Goal: Download file/media

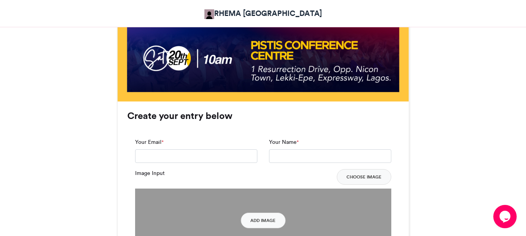
scroll to position [466, 0]
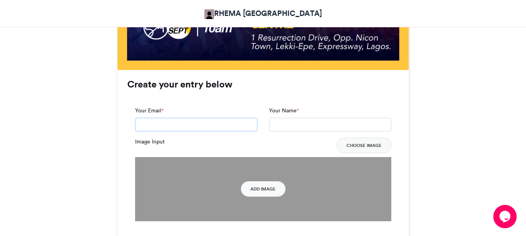
click at [220, 122] on input "Your Email *" at bounding box center [196, 125] width 122 height 14
type input "**********"
click at [280, 126] on input "Your Name *" at bounding box center [330, 125] width 122 height 14
type input "**********"
click at [364, 149] on button "Choose Image" at bounding box center [364, 146] width 55 height 16
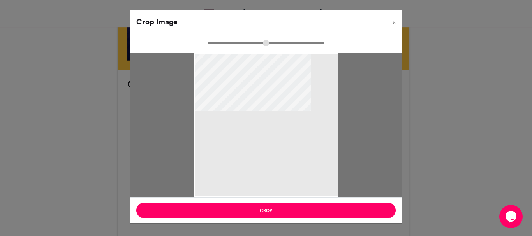
type input "******"
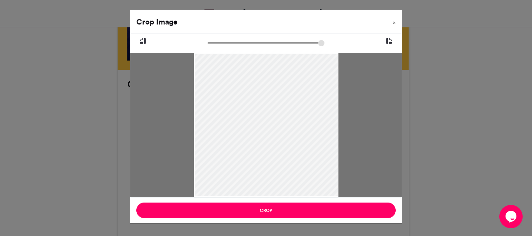
drag, startPoint x: 277, startPoint y: 121, endPoint x: 292, endPoint y: 151, distance: 34.1
click at [292, 151] on div at bounding box center [266, 155] width 144 height 257
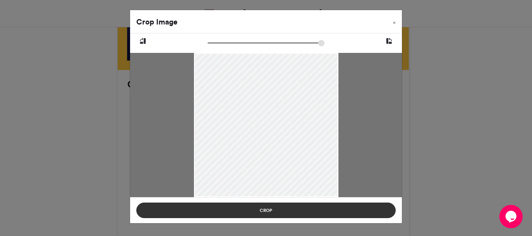
click at [322, 214] on button "Crop" at bounding box center [265, 211] width 259 height 16
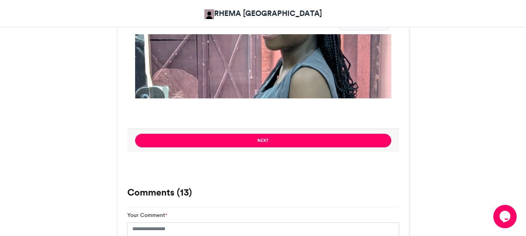
scroll to position [495, 0]
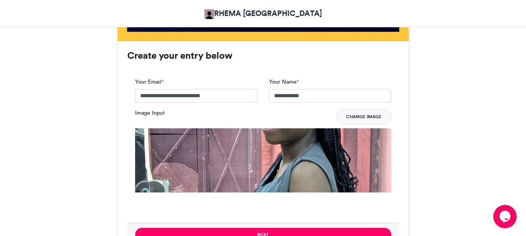
click at [369, 116] on button "Change Image" at bounding box center [363, 117] width 55 height 16
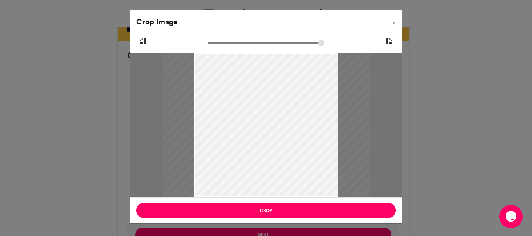
type input "******"
drag, startPoint x: 212, startPoint y: 43, endPoint x: 197, endPoint y: 39, distance: 15.3
click at [208, 39] on input "zoom" at bounding box center [266, 42] width 117 height 7
click at [340, 231] on div "Crop Image × Crop" at bounding box center [266, 118] width 532 height 236
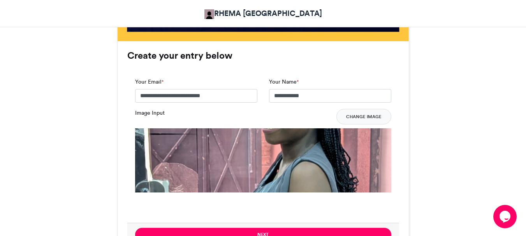
drag, startPoint x: 375, startPoint y: 188, endPoint x: 373, endPoint y: 183, distance: 4.9
click at [361, 118] on button "Change Image" at bounding box center [363, 117] width 55 height 16
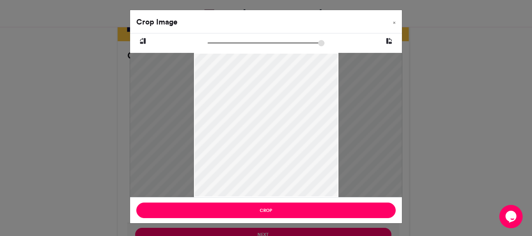
type input "******"
drag, startPoint x: 211, startPoint y: 42, endPoint x: 180, endPoint y: 48, distance: 32.3
click at [208, 47] on input "zoom" at bounding box center [266, 42] width 117 height 7
click at [388, 44] on icon at bounding box center [388, 41] width 7 height 10
click at [137, 39] on button at bounding box center [143, 41] width 26 height 16
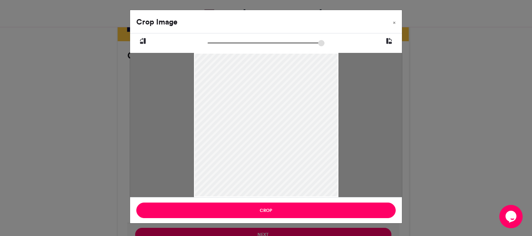
click at [327, 202] on div "Crop" at bounding box center [266, 210] width 272 height 26
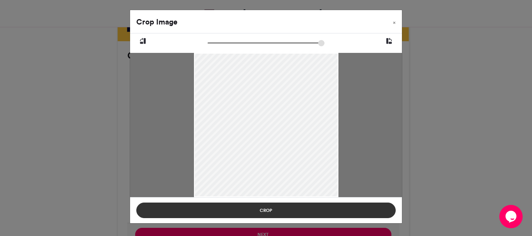
click at [327, 210] on button "Crop" at bounding box center [265, 211] width 259 height 16
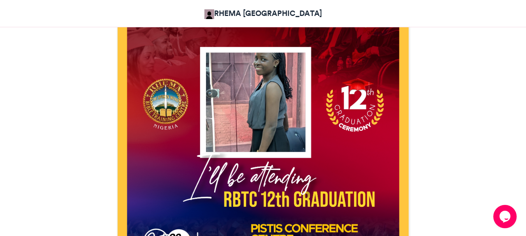
scroll to position [249, 0]
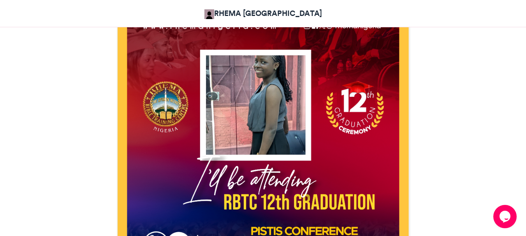
drag, startPoint x: 269, startPoint y: 88, endPoint x: 258, endPoint y: 114, distance: 29.1
click at [269, 113] on div at bounding box center [255, 104] width 99 height 99
drag, startPoint x: 211, startPoint y: 96, endPoint x: 240, endPoint y: 96, distance: 28.8
click at [195, 101] on div at bounding box center [263, 141] width 291 height 291
drag, startPoint x: 280, startPoint y: 101, endPoint x: 289, endPoint y: 137, distance: 37.2
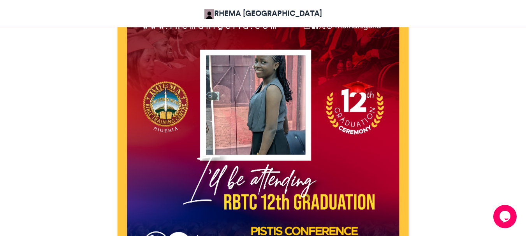
click at [289, 137] on div at bounding box center [255, 104] width 99 height 99
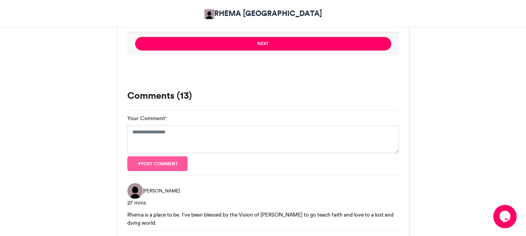
scroll to position [694, 0]
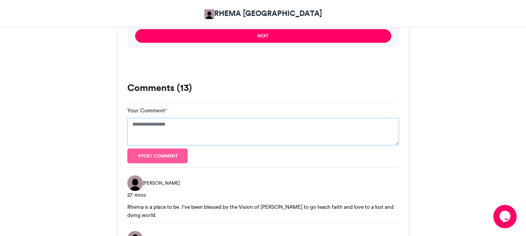
click at [204, 128] on textarea "Your Comment *" at bounding box center [263, 132] width 272 height 28
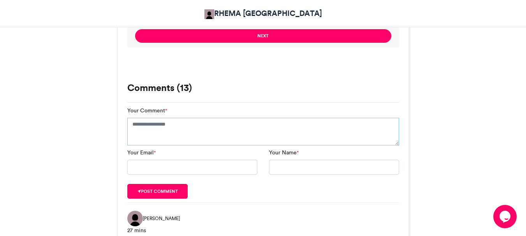
paste textarea "**********"
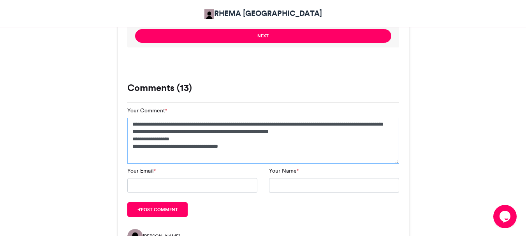
type textarea "**********"
click at [213, 181] on input "Your Email *" at bounding box center [192, 185] width 130 height 15
type input "**********"
click at [298, 190] on input "Your Name *" at bounding box center [334, 185] width 130 height 15
type input "**********"
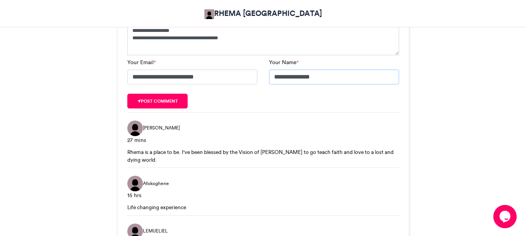
scroll to position [827, 0]
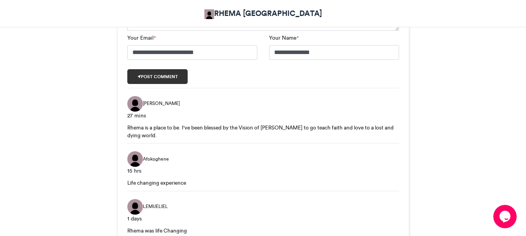
click at [181, 70] on button "Post comment" at bounding box center [157, 76] width 61 height 15
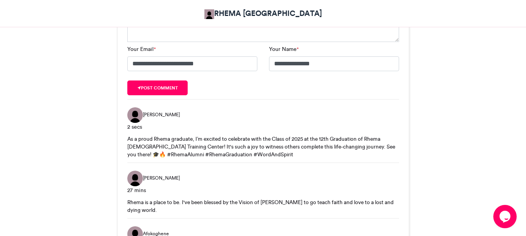
scroll to position [825, 0]
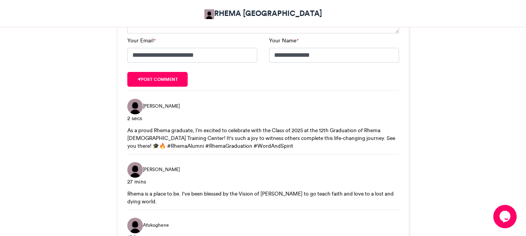
click at [155, 107] on span "[PERSON_NAME]" at bounding box center [161, 106] width 37 height 7
click at [352, 144] on div "As a proud Rhema graduate, I’m excited to celebrate with the Class of 2025 at t…" at bounding box center [263, 139] width 272 height 24
click at [144, 107] on span "[PERSON_NAME]" at bounding box center [161, 106] width 37 height 7
click at [130, 105] on img at bounding box center [135, 107] width 16 height 16
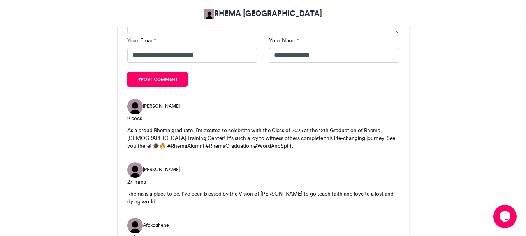
click at [135, 108] on img at bounding box center [135, 107] width 16 height 16
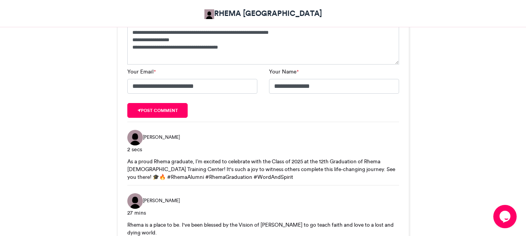
scroll to position [771, 0]
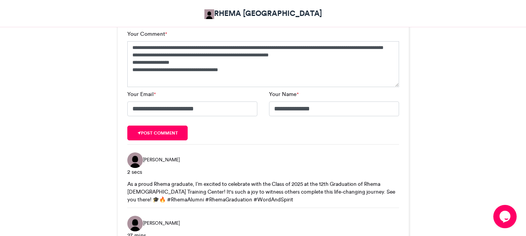
click at [380, 191] on div "As a proud Rhema graduate, I’m excited to celebrate with the Class of 2025 at t…" at bounding box center [263, 192] width 272 height 24
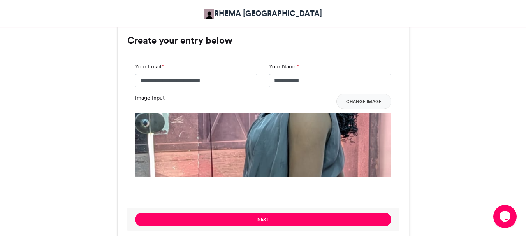
scroll to position [556, 0]
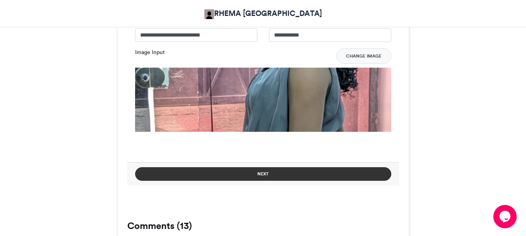
click at [319, 169] on button "Next" at bounding box center [263, 174] width 256 height 14
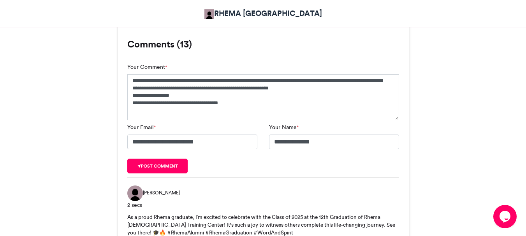
scroll to position [391, 0]
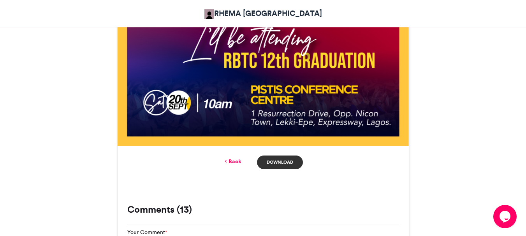
click at [294, 166] on link "Download" at bounding box center [280, 163] width 46 height 14
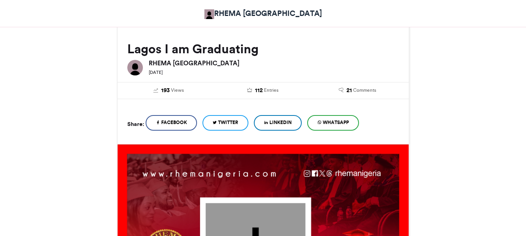
scroll to position [106, 0]
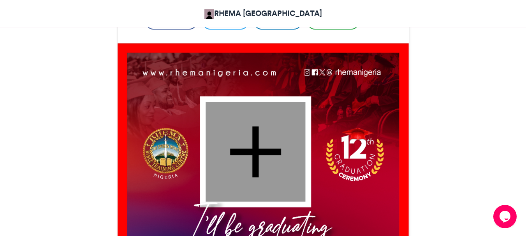
scroll to position [218, 0]
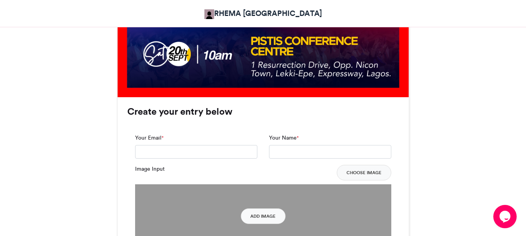
scroll to position [461, 0]
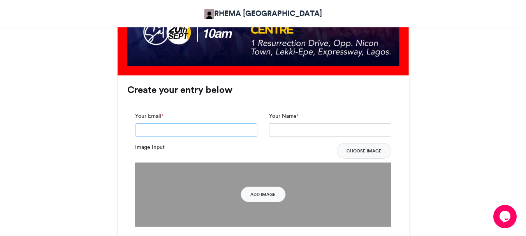
click at [219, 136] on input "Your Email *" at bounding box center [196, 130] width 122 height 14
type input "**********"
click at [281, 125] on input "Your Name *" at bounding box center [330, 130] width 122 height 14
type input "**********"
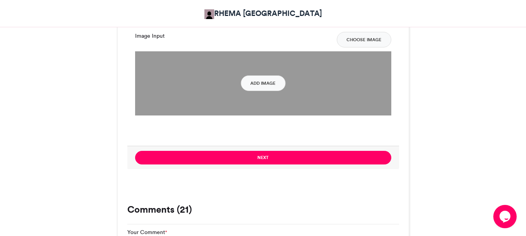
scroll to position [545, 0]
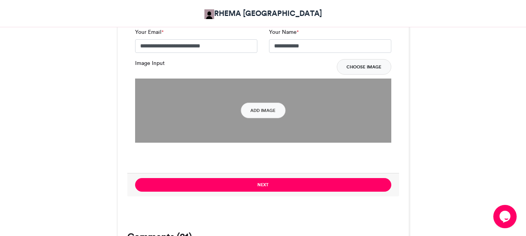
click at [364, 66] on button "Choose Image" at bounding box center [364, 67] width 55 height 16
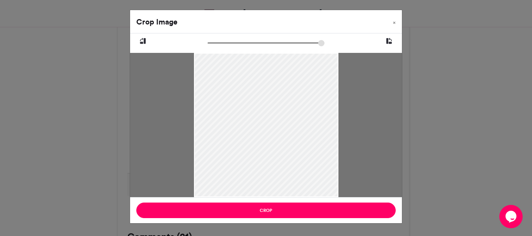
drag, startPoint x: 195, startPoint y: 128, endPoint x: 230, endPoint y: 132, distance: 34.8
click at [230, 132] on div at bounding box center [266, 128] width 144 height 193
drag, startPoint x: 190, startPoint y: 107, endPoint x: 218, endPoint y: 117, distance: 29.1
click at [218, 117] on div at bounding box center [266, 125] width 272 height 144
drag, startPoint x: 338, startPoint y: 127, endPoint x: 334, endPoint y: 126, distance: 4.4
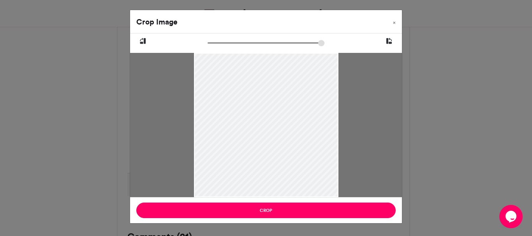
click at [334, 126] on div at bounding box center [266, 125] width 272 height 144
drag, startPoint x: 338, startPoint y: 126, endPoint x: 325, endPoint y: 141, distance: 19.6
click at [325, 141] on div at bounding box center [266, 143] width 144 height 193
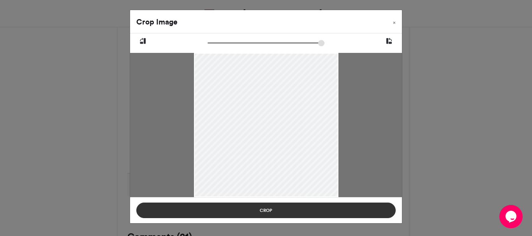
click at [300, 211] on button "Crop" at bounding box center [265, 211] width 259 height 16
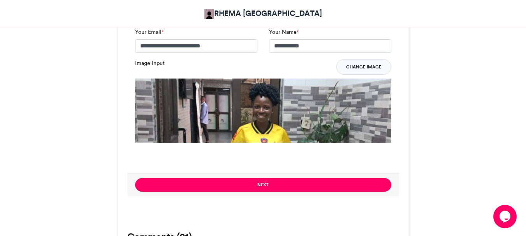
click at [374, 66] on button "Change Image" at bounding box center [363, 67] width 55 height 16
click at [365, 68] on button "Change Image" at bounding box center [363, 67] width 55 height 16
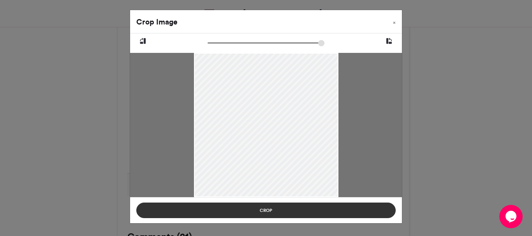
click at [347, 207] on button "Crop" at bounding box center [265, 211] width 259 height 16
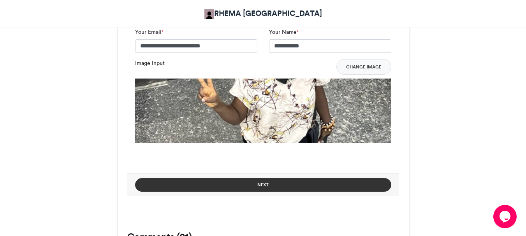
click at [347, 182] on button "Next" at bounding box center [263, 185] width 256 height 14
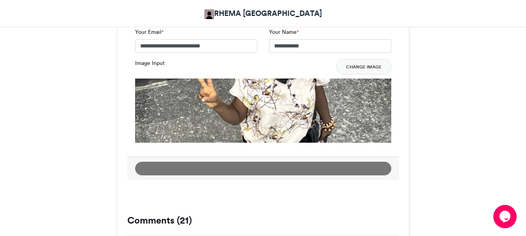
scroll to position [380, 0]
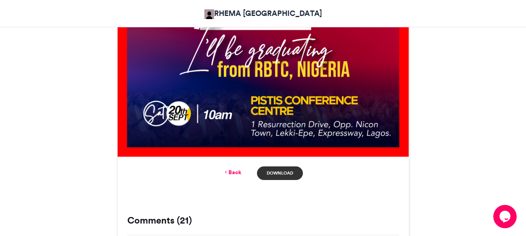
click at [287, 175] on link "Download" at bounding box center [280, 174] width 46 height 14
